Goal: Task Accomplishment & Management: Complete application form

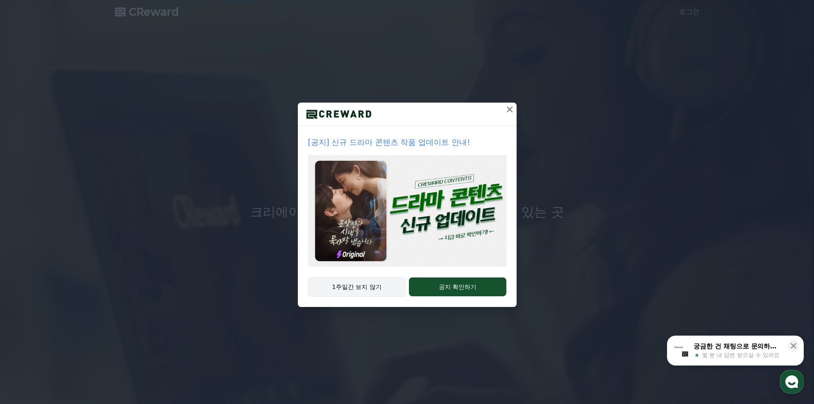
click at [380, 288] on button "1주일간 보지 않기" at bounding box center [357, 287] width 98 height 20
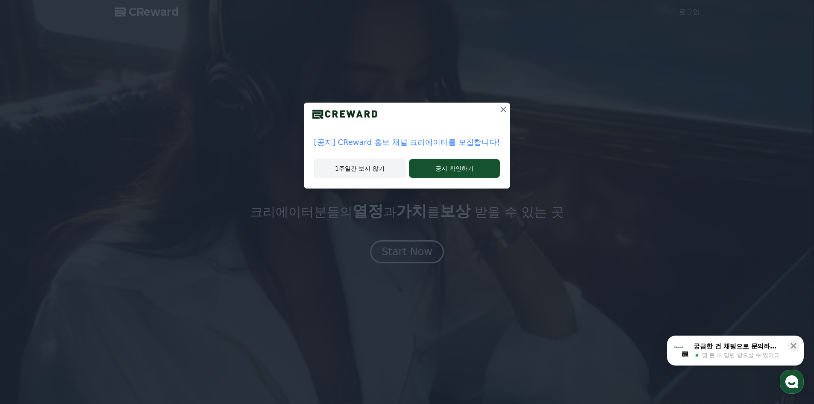
click at [383, 171] on button "1주일간 보지 않기" at bounding box center [359, 169] width 91 height 20
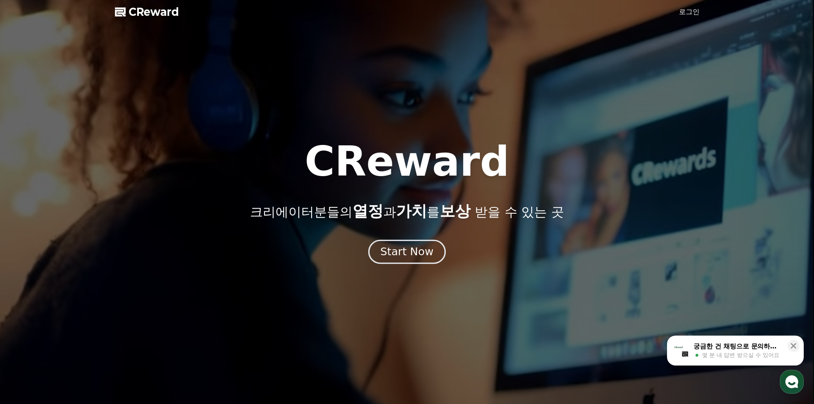
click at [409, 252] on div "Start Now" at bounding box center [406, 251] width 53 height 15
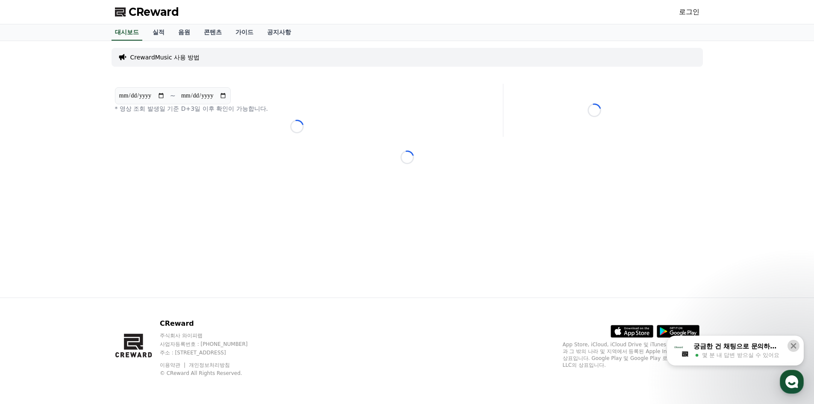
click at [791, 347] on icon at bounding box center [793, 346] width 9 height 9
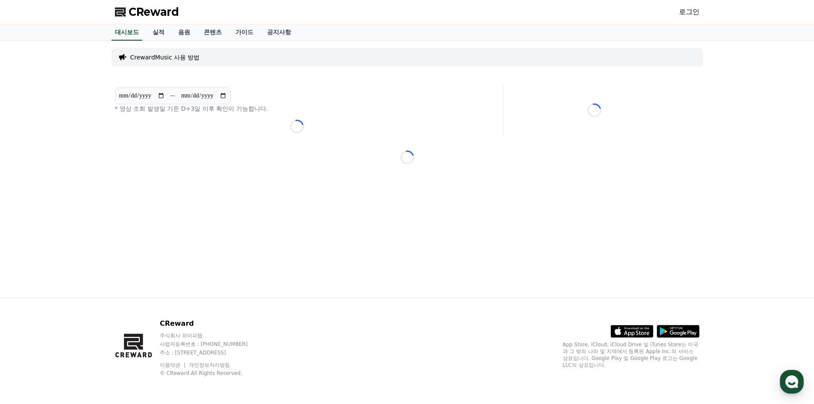
click at [492, 151] on div "Loading..." at bounding box center [408, 157] width 592 height 14
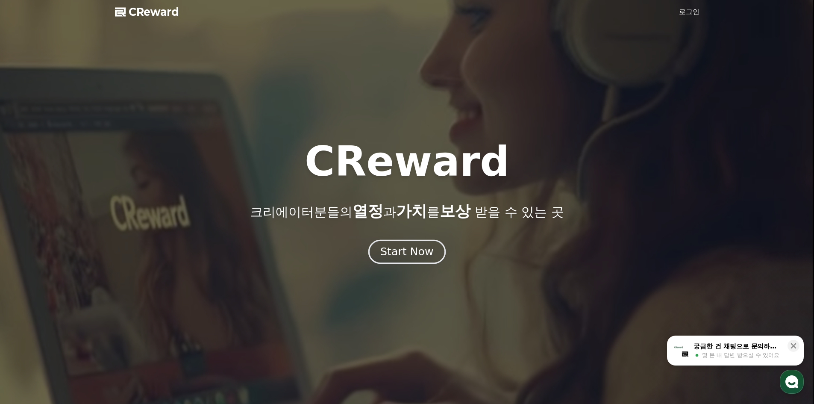
click at [414, 250] on div "Start Now" at bounding box center [406, 251] width 53 height 15
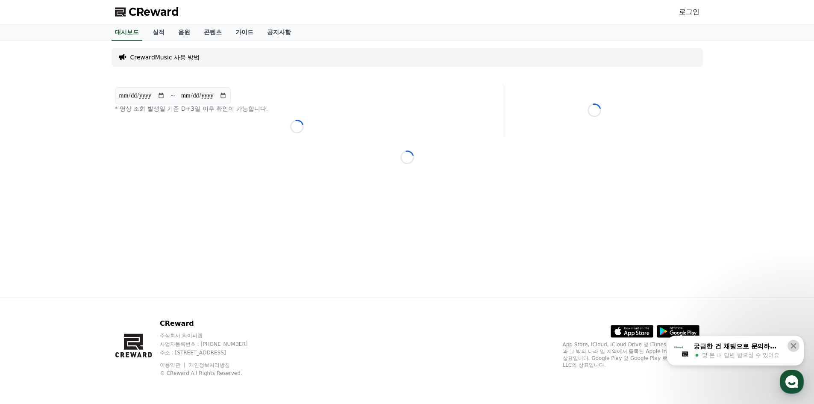
click at [792, 342] on icon at bounding box center [793, 346] width 9 height 9
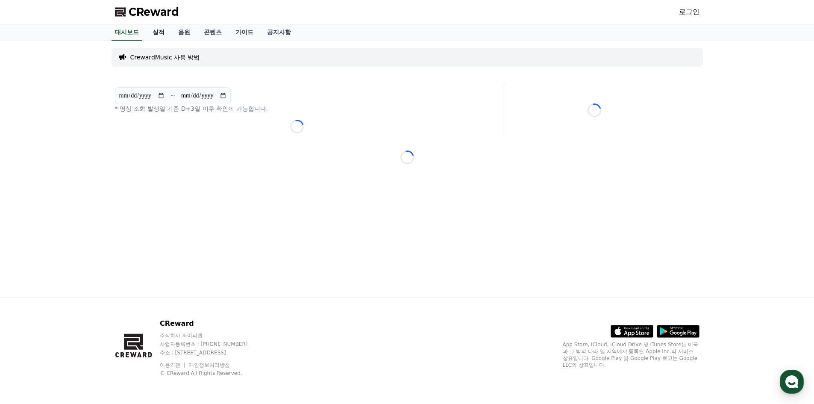
click at [164, 32] on link "실적" at bounding box center [159, 32] width 26 height 16
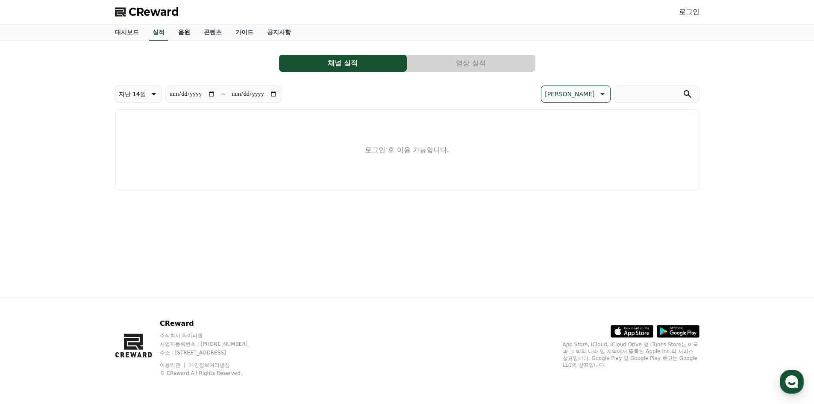
click at [183, 31] on link "음원" at bounding box center [184, 32] width 26 height 16
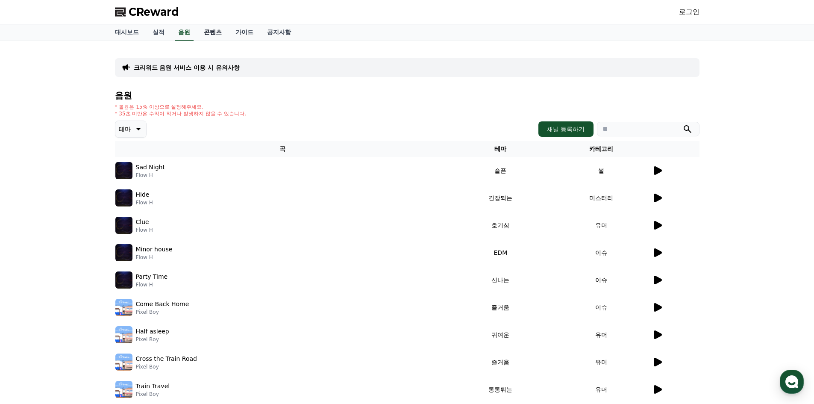
click at [203, 36] on link "콘텐츠" at bounding box center [213, 32] width 32 height 16
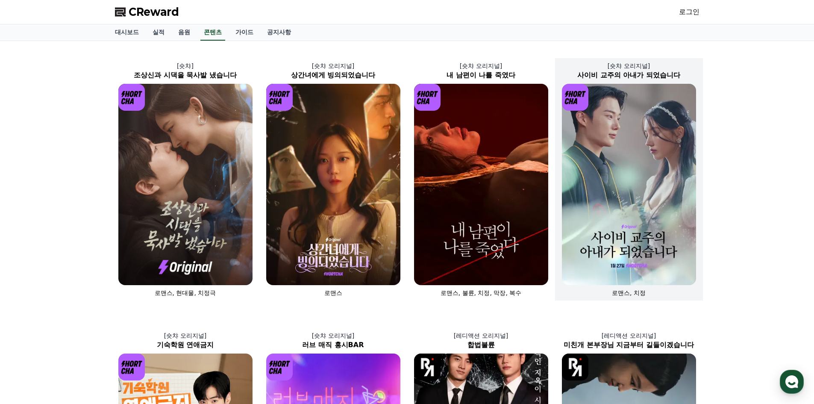
click at [644, 144] on img at bounding box center [629, 184] width 134 height 201
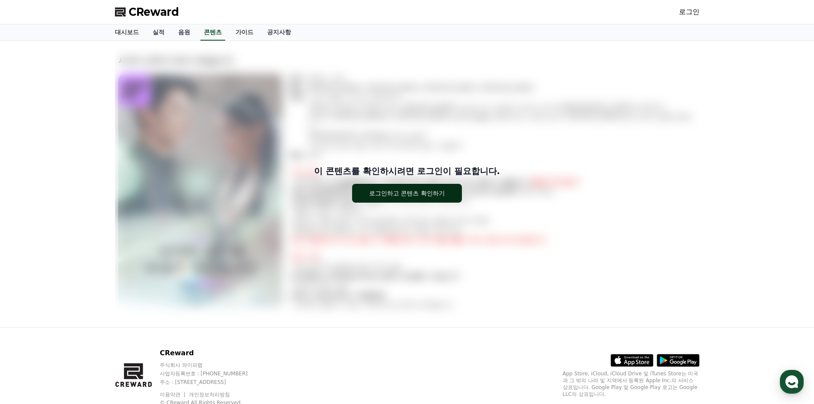
click at [408, 197] on button "로그인하고 콘텐츠 확인하기" at bounding box center [407, 193] width 110 height 19
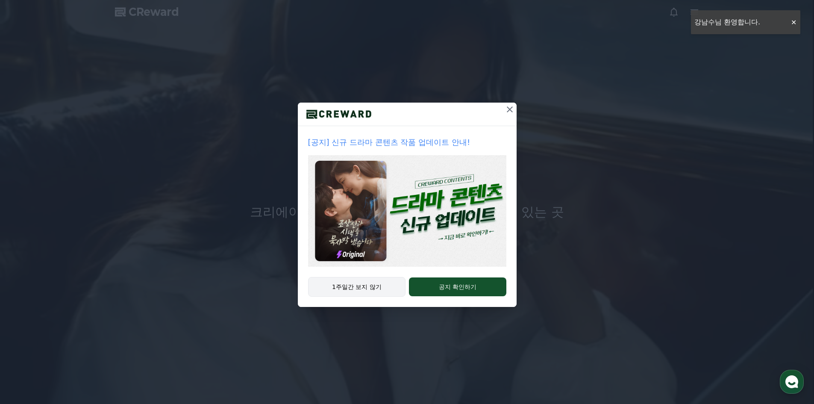
click at [384, 287] on button "1주일간 보지 않기" at bounding box center [357, 287] width 98 height 20
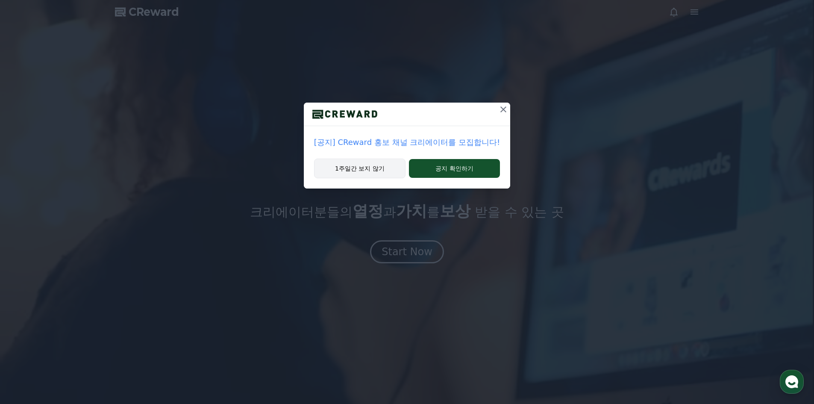
click at [362, 167] on button "1주일간 보지 않기" at bounding box center [359, 169] width 91 height 20
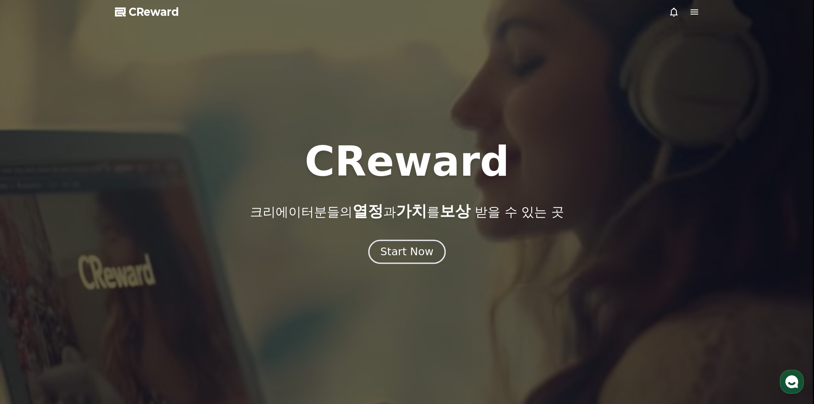
click at [400, 248] on div "Start Now" at bounding box center [406, 251] width 53 height 15
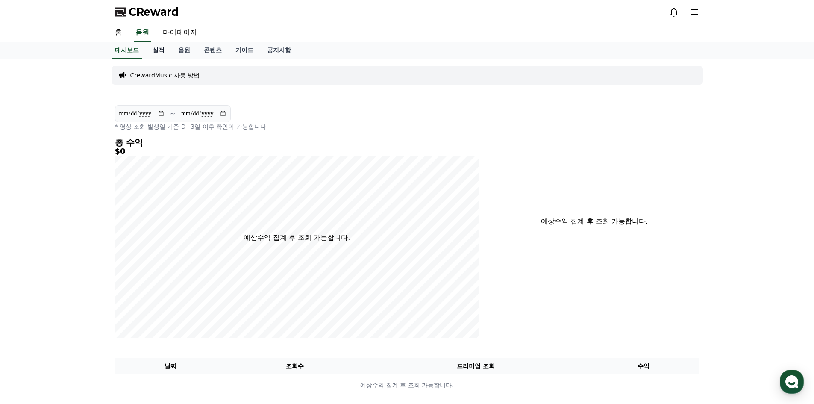
click at [163, 53] on link "실적" at bounding box center [159, 50] width 26 height 16
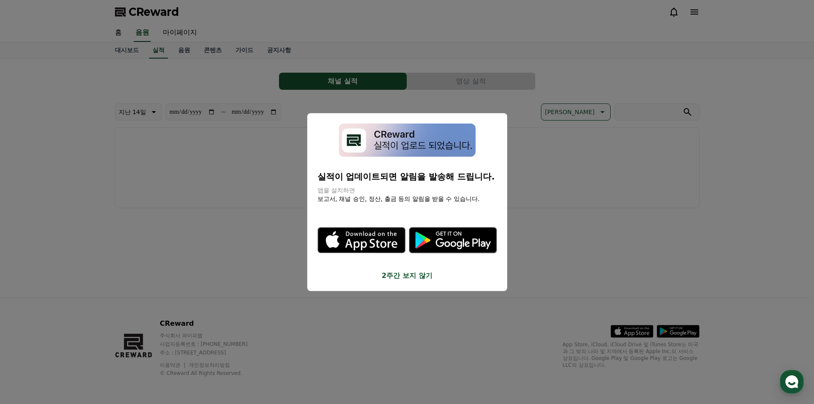
click at [556, 166] on button "close modal" at bounding box center [407, 202] width 814 height 404
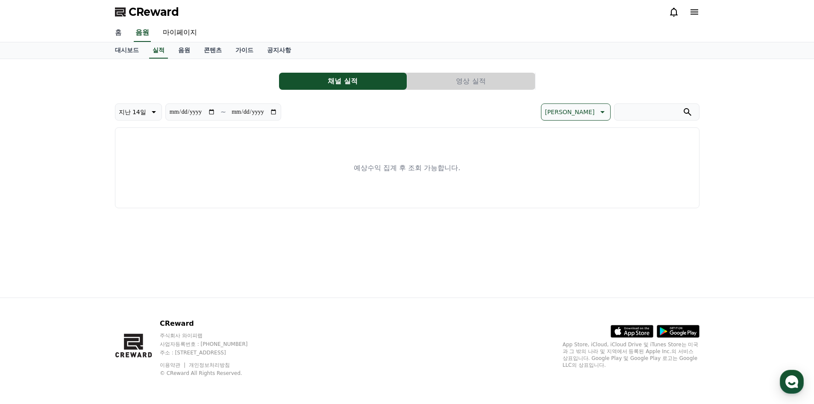
click at [117, 34] on link "홈" at bounding box center [118, 33] width 21 height 18
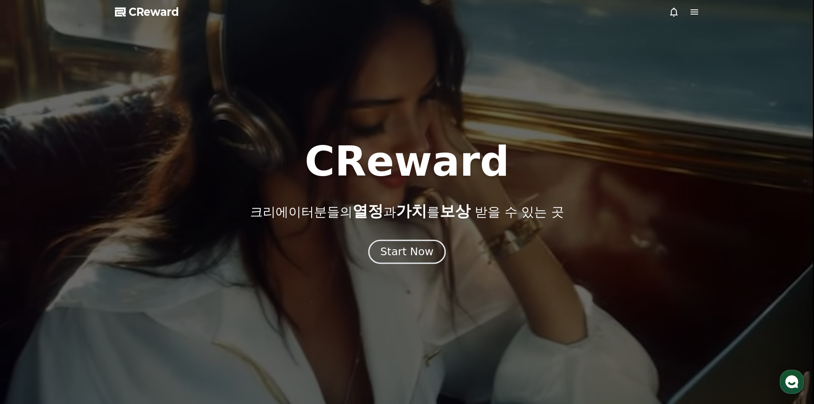
click at [414, 250] on div "Start Now" at bounding box center [406, 251] width 53 height 15
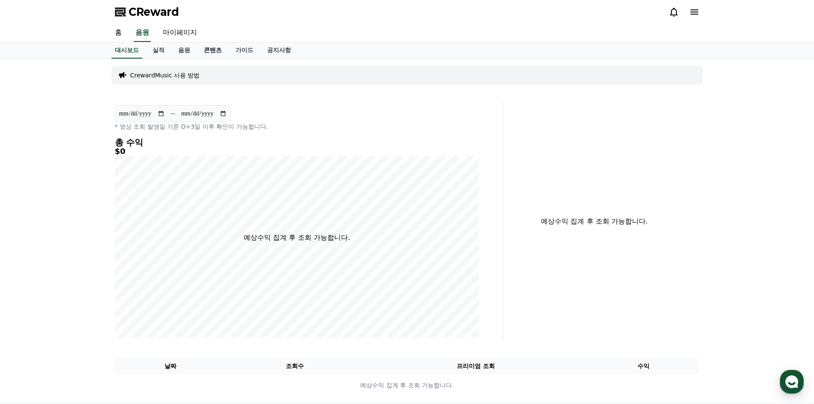
click at [210, 52] on link "콘텐츠" at bounding box center [213, 50] width 32 height 16
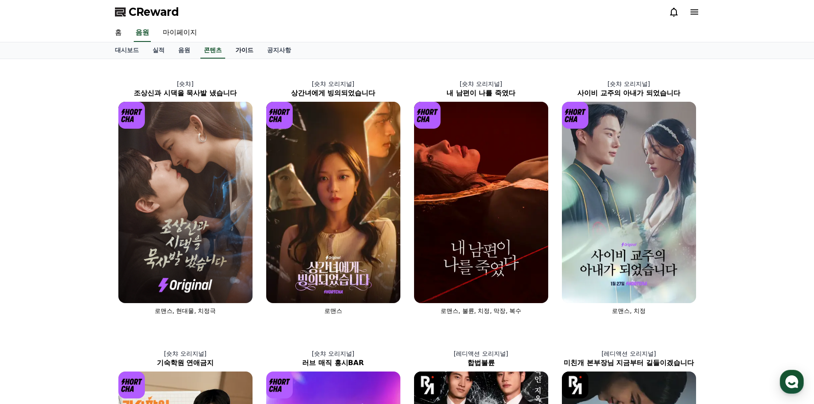
click at [244, 54] on link "가이드" at bounding box center [245, 50] width 32 height 16
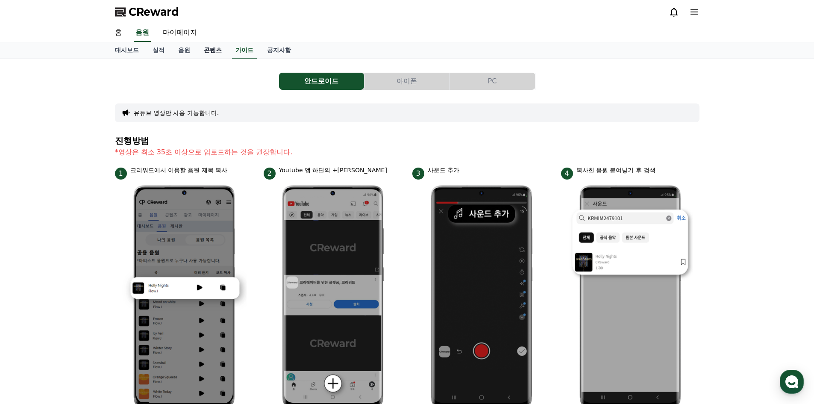
click at [205, 54] on link "콘텐츠" at bounding box center [213, 50] width 32 height 16
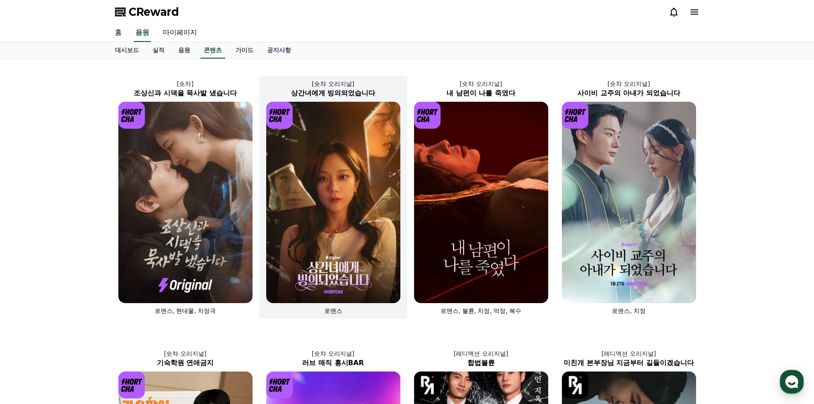
click at [309, 220] on img at bounding box center [333, 202] width 134 height 201
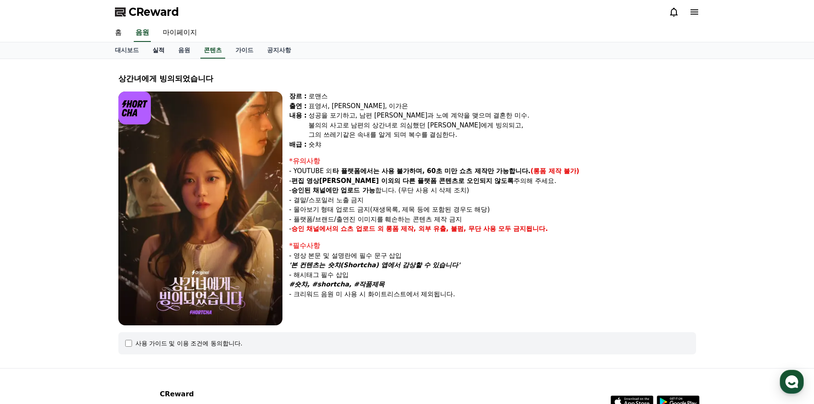
click at [159, 51] on link "실적" at bounding box center [159, 50] width 26 height 16
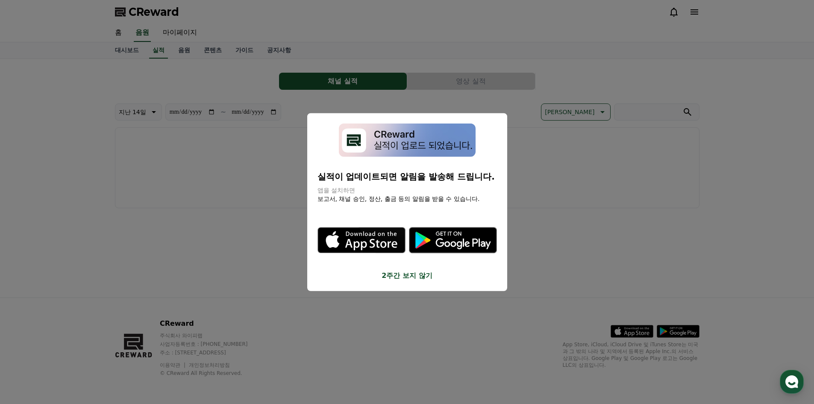
click at [407, 276] on button "2주간 보지 않기" at bounding box center [408, 276] width 180 height 10
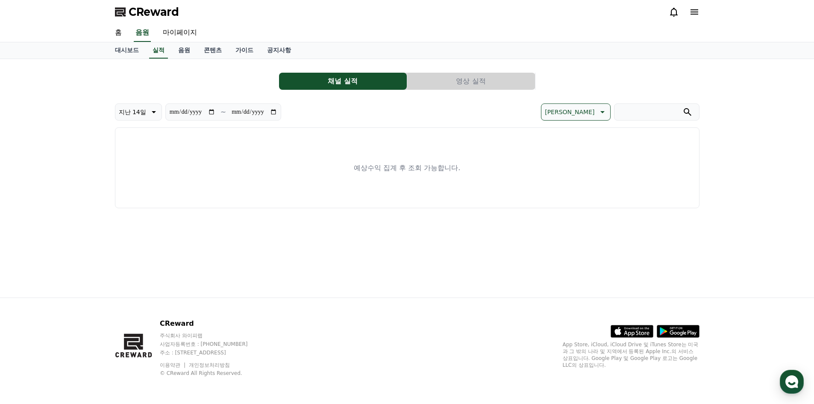
click at [357, 83] on button "채널 실적" at bounding box center [343, 81] width 128 height 17
click at [130, 50] on link "대시보드" at bounding box center [127, 50] width 38 height 16
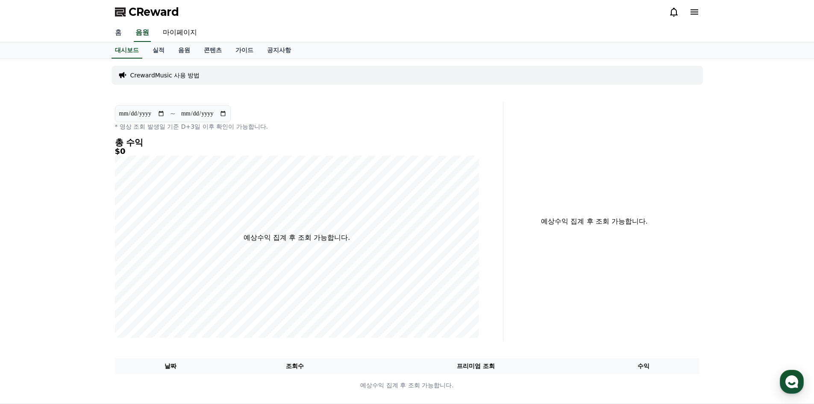
click at [116, 33] on link "홈" at bounding box center [118, 33] width 21 height 18
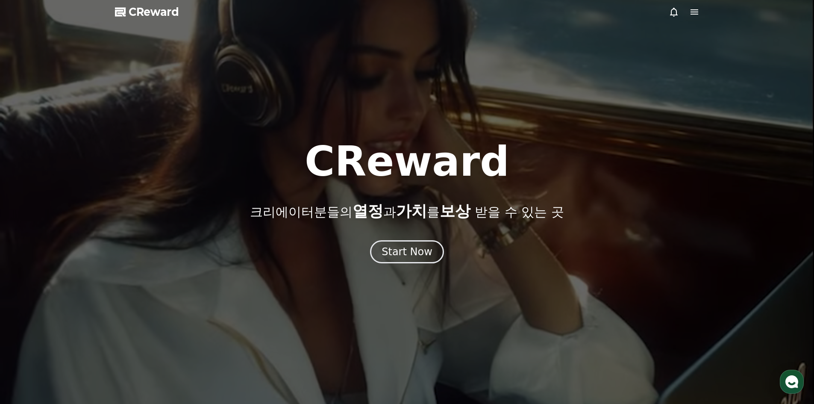
click at [159, 12] on span "CReward" at bounding box center [154, 12] width 50 height 14
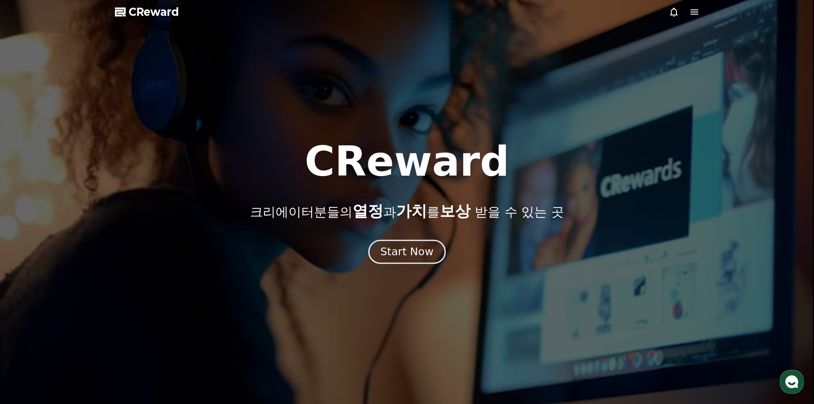
click at [422, 251] on div "Start Now" at bounding box center [406, 251] width 53 height 15
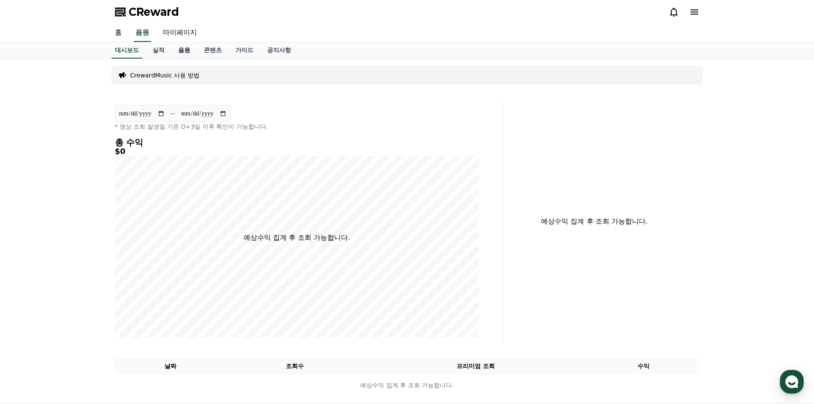
click at [179, 50] on link "음원" at bounding box center [184, 50] width 26 height 16
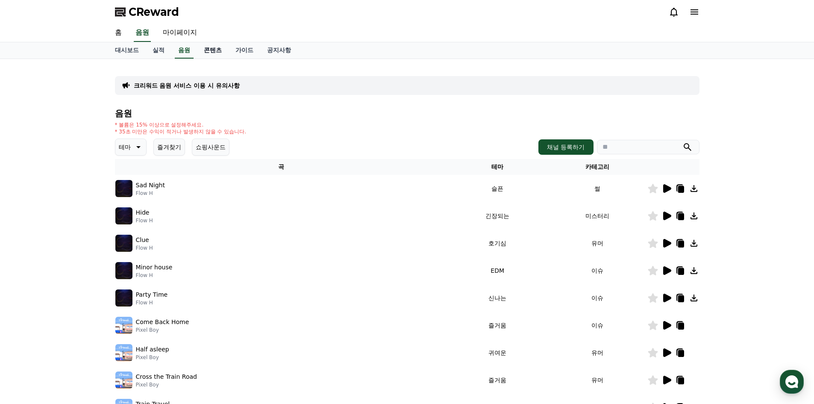
click at [208, 50] on link "콘텐츠" at bounding box center [213, 50] width 32 height 16
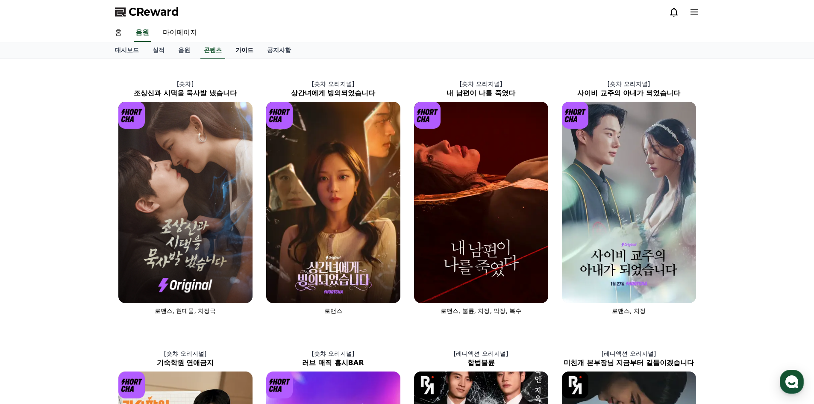
click at [247, 53] on link "가이드" at bounding box center [245, 50] width 32 height 16
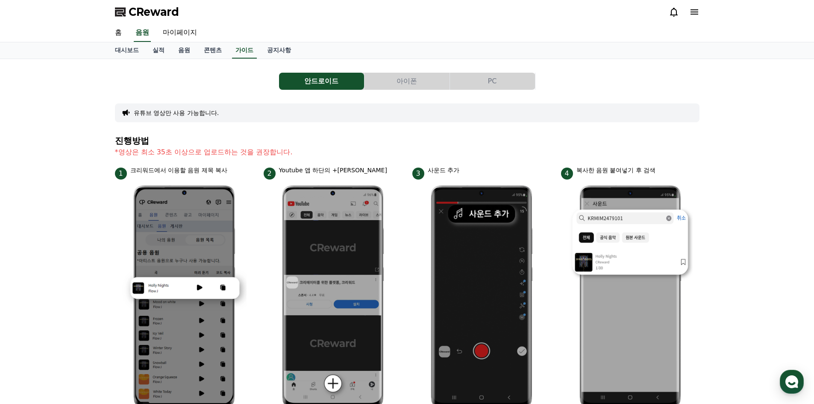
click at [462, 84] on button "PC" at bounding box center [492, 81] width 85 height 17
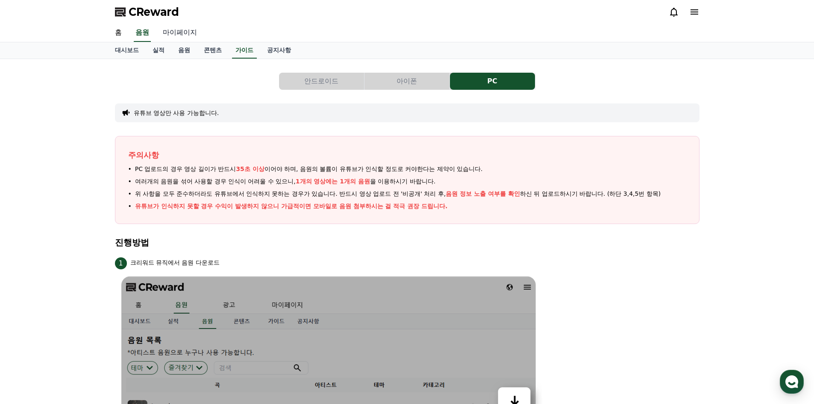
click at [173, 30] on link "마이페이지" at bounding box center [180, 33] width 48 height 18
select select "**********"
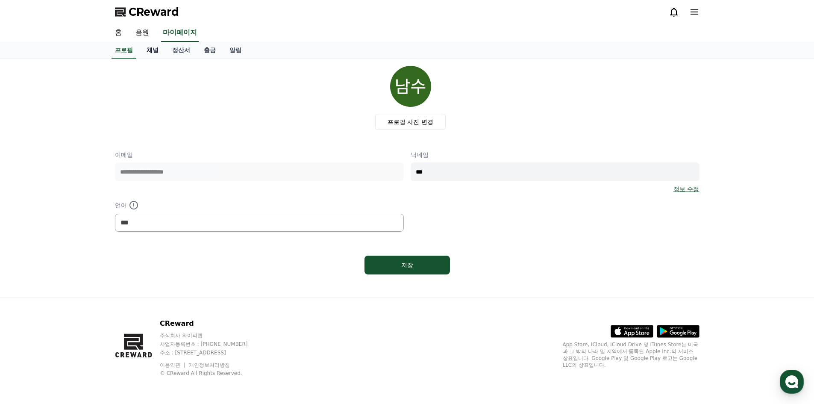
click at [150, 52] on link "채널" at bounding box center [153, 50] width 26 height 16
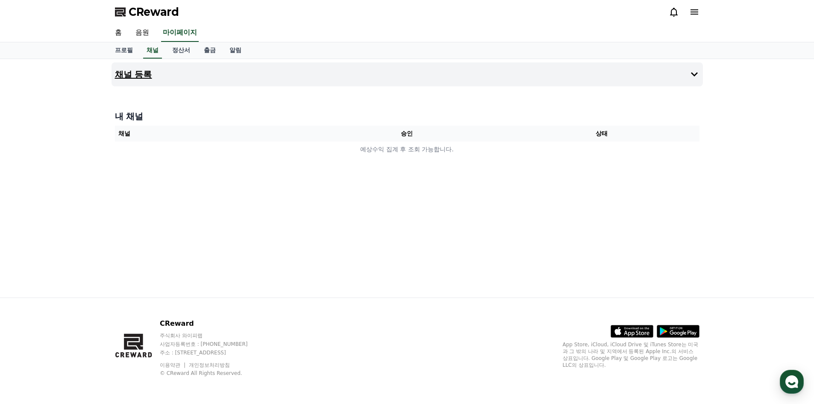
click at [135, 74] on h4 "채널 등록" at bounding box center [133, 74] width 37 height 9
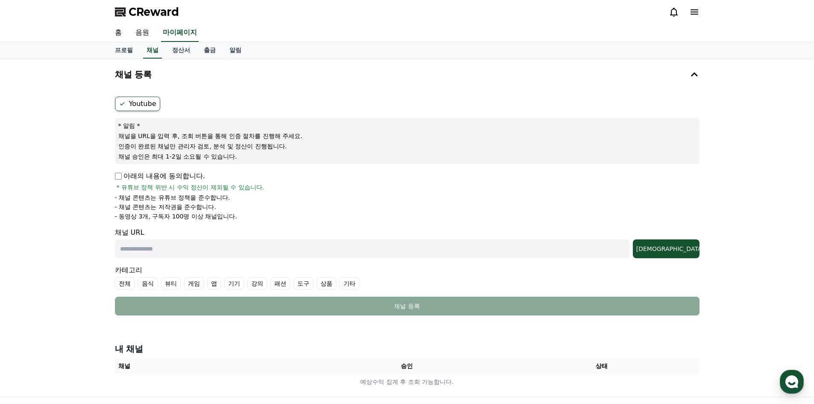
drag, startPoint x: 125, startPoint y: 217, endPoint x: 221, endPoint y: 218, distance: 95.3
click at [221, 217] on p "- 동영상 3개, 구독자 100명 이상 채널입니다." at bounding box center [176, 216] width 122 height 9
click at [222, 221] on form "Youtube * 알림 * 채널을 URL을 입력 후, 조회 버튼을 통해 인증 절차를 진행해 주세요. 인증이 완료된 채널만 관리자 검토, 분석 …" at bounding box center [407, 206] width 585 height 219
